Goal: Navigation & Orientation: Find specific page/section

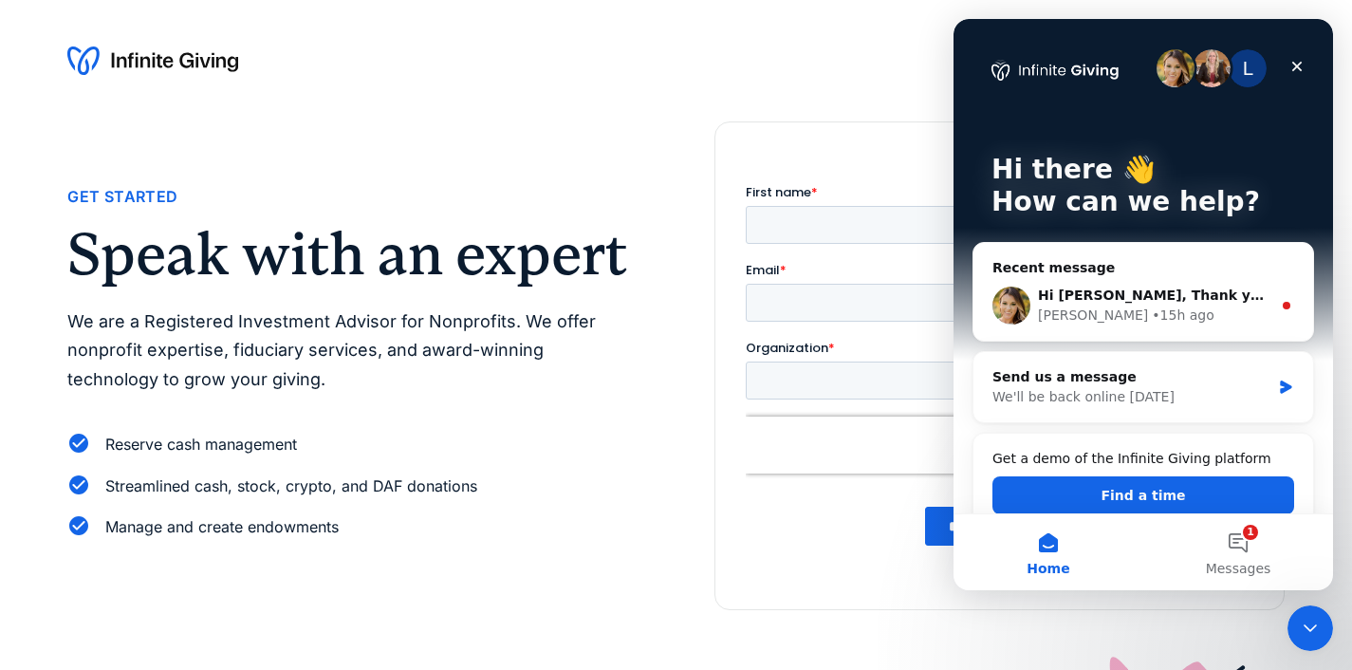
click at [167, 60] on img at bounding box center [152, 61] width 171 height 30
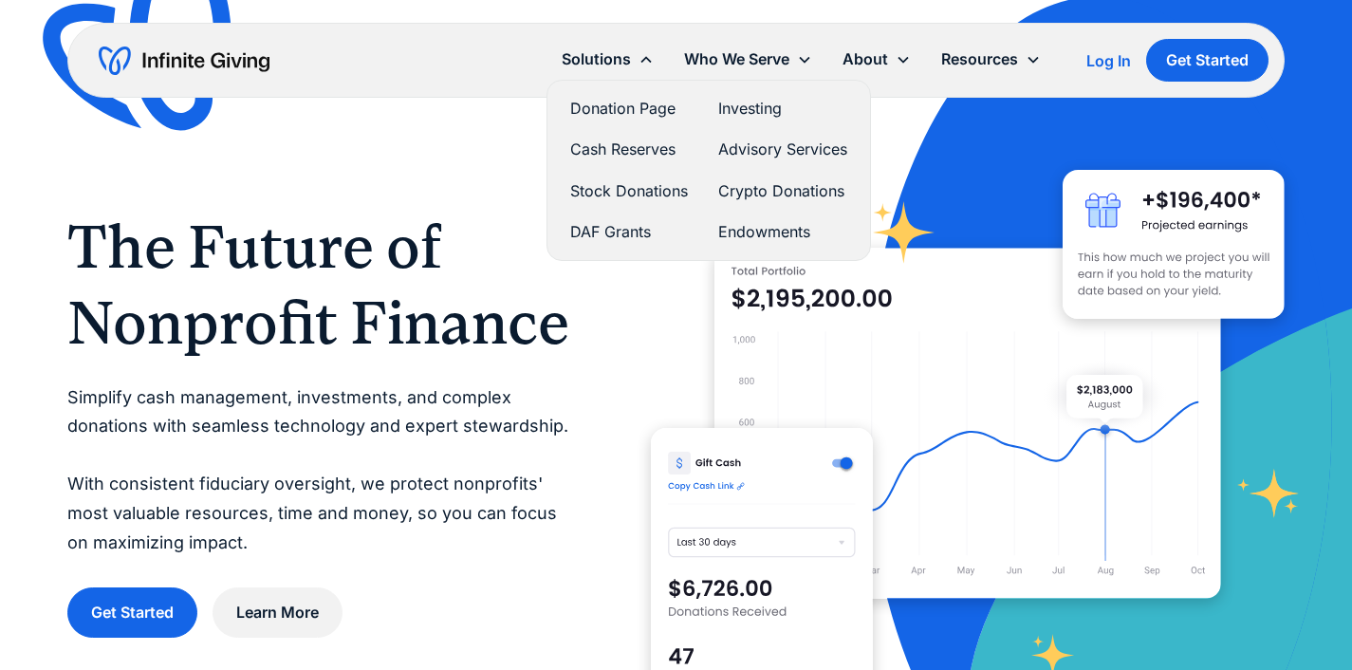
click at [621, 107] on link "Donation Page" at bounding box center [629, 109] width 118 height 26
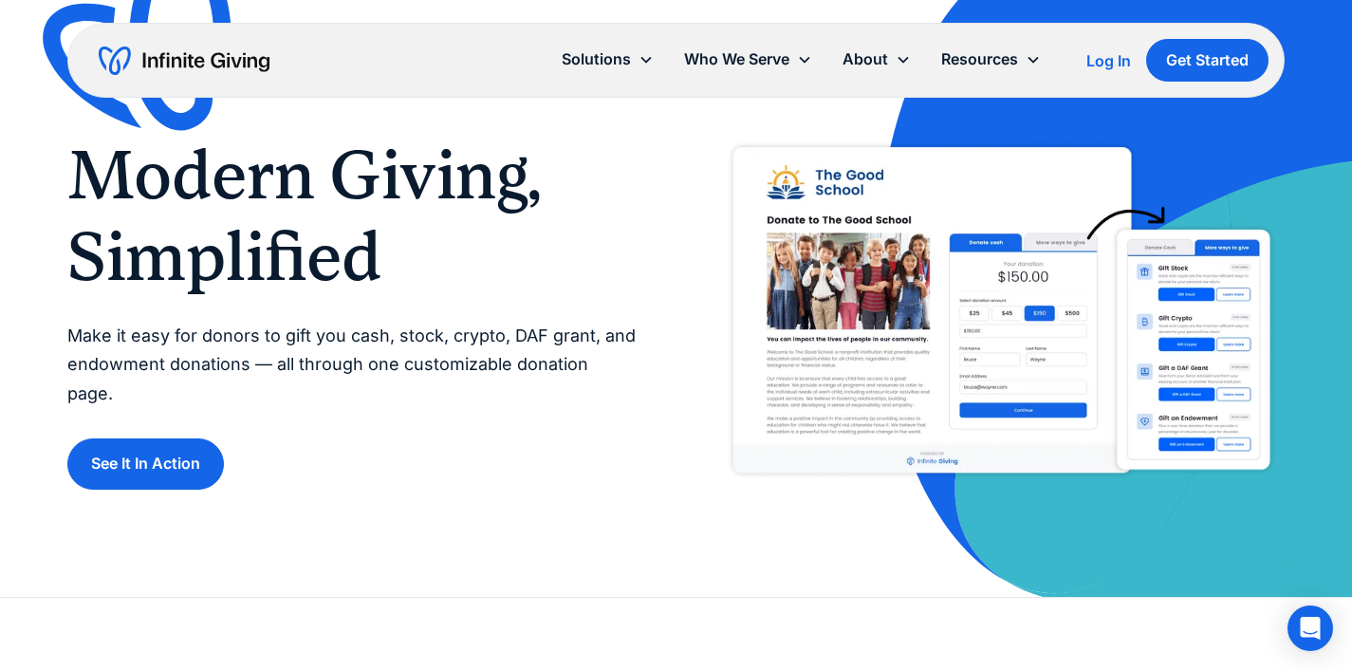
scroll to position [30, 0]
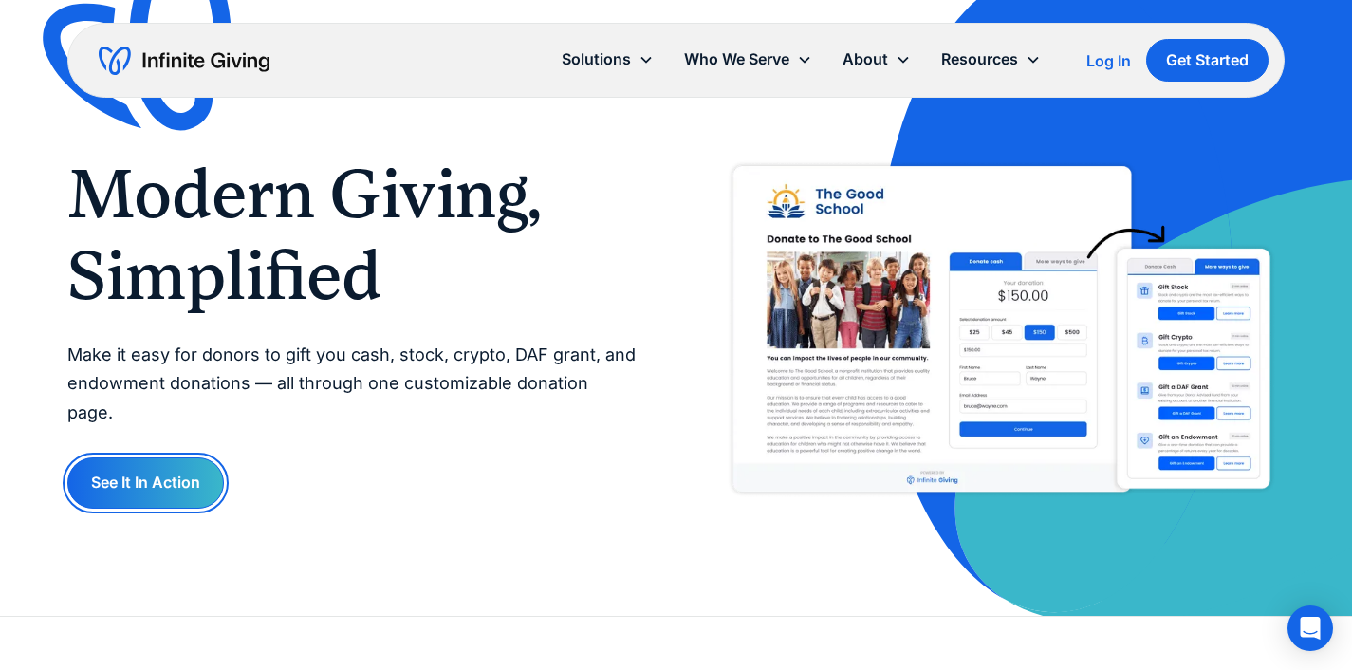
click at [172, 462] on link "See It In Action" at bounding box center [145, 482] width 157 height 50
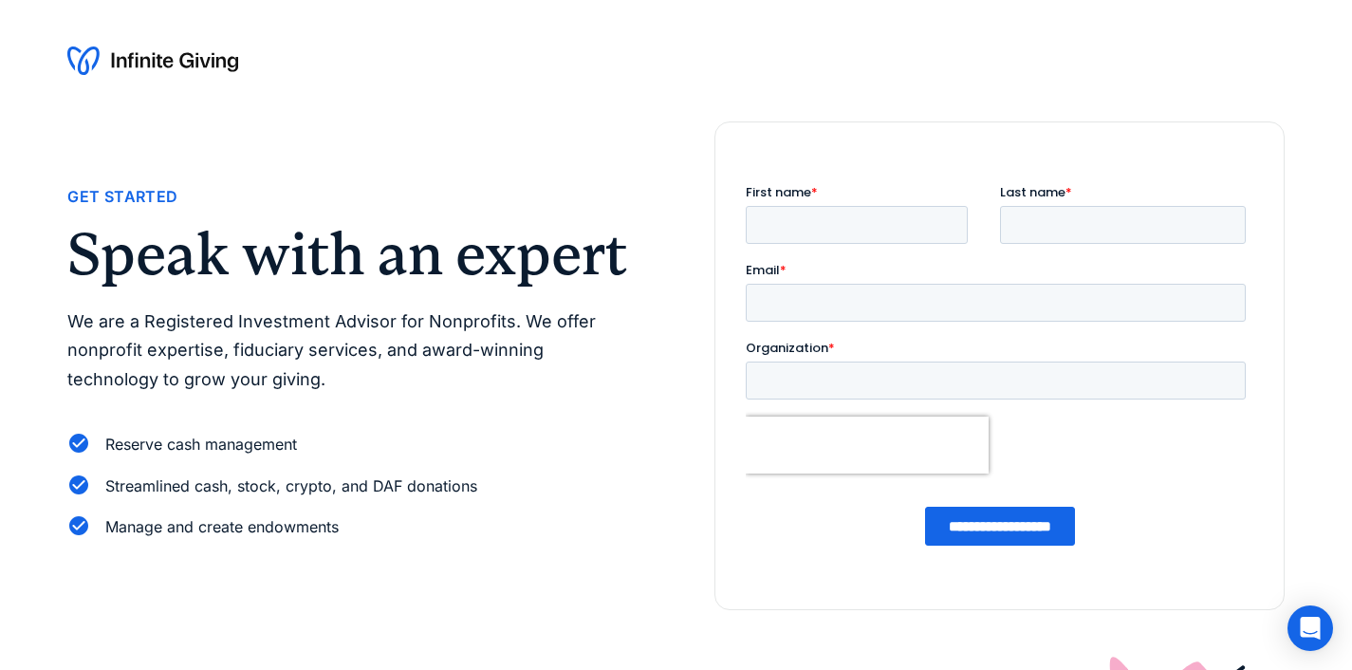
click at [134, 57] on img at bounding box center [152, 61] width 171 height 30
